Goal: Task Accomplishment & Management: Use online tool/utility

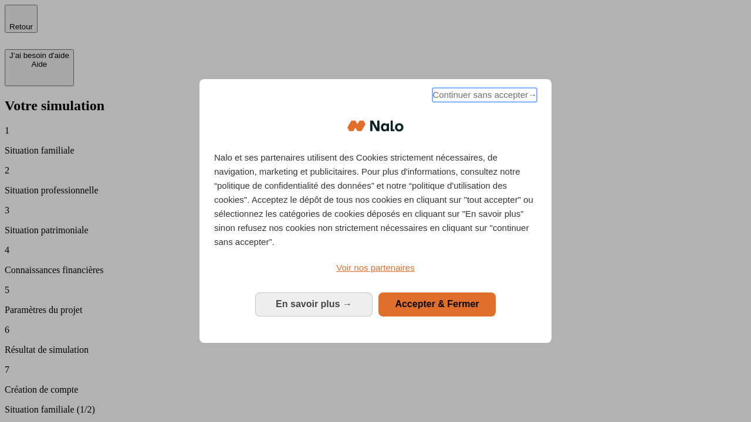
click at [483, 97] on span "Continuer sans accepter →" at bounding box center [484, 95] width 104 height 14
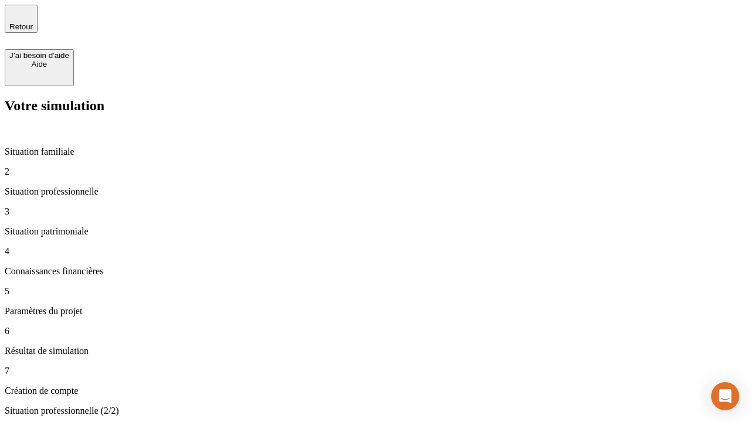
type input "30 000"
type input "1 000"
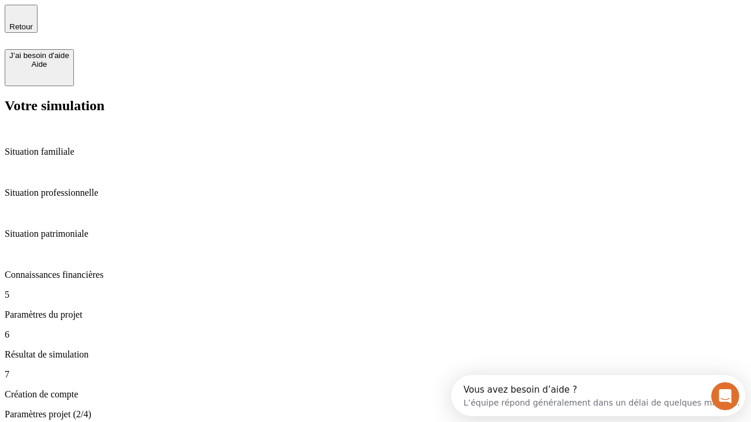
type input "65"
type input "5 000"
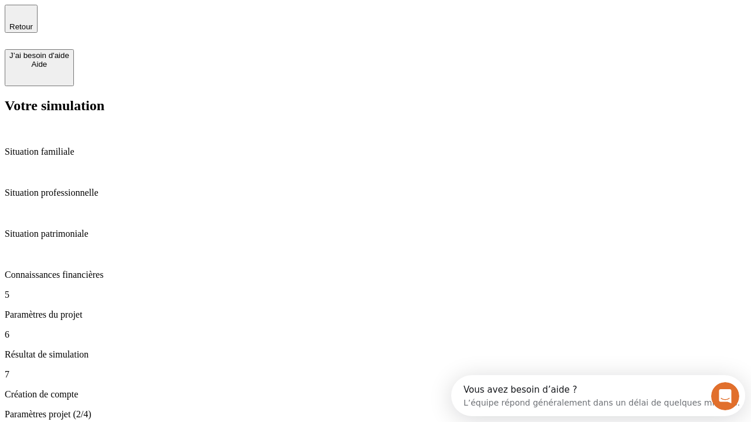
type input "640"
